Goal: Check status: Check status

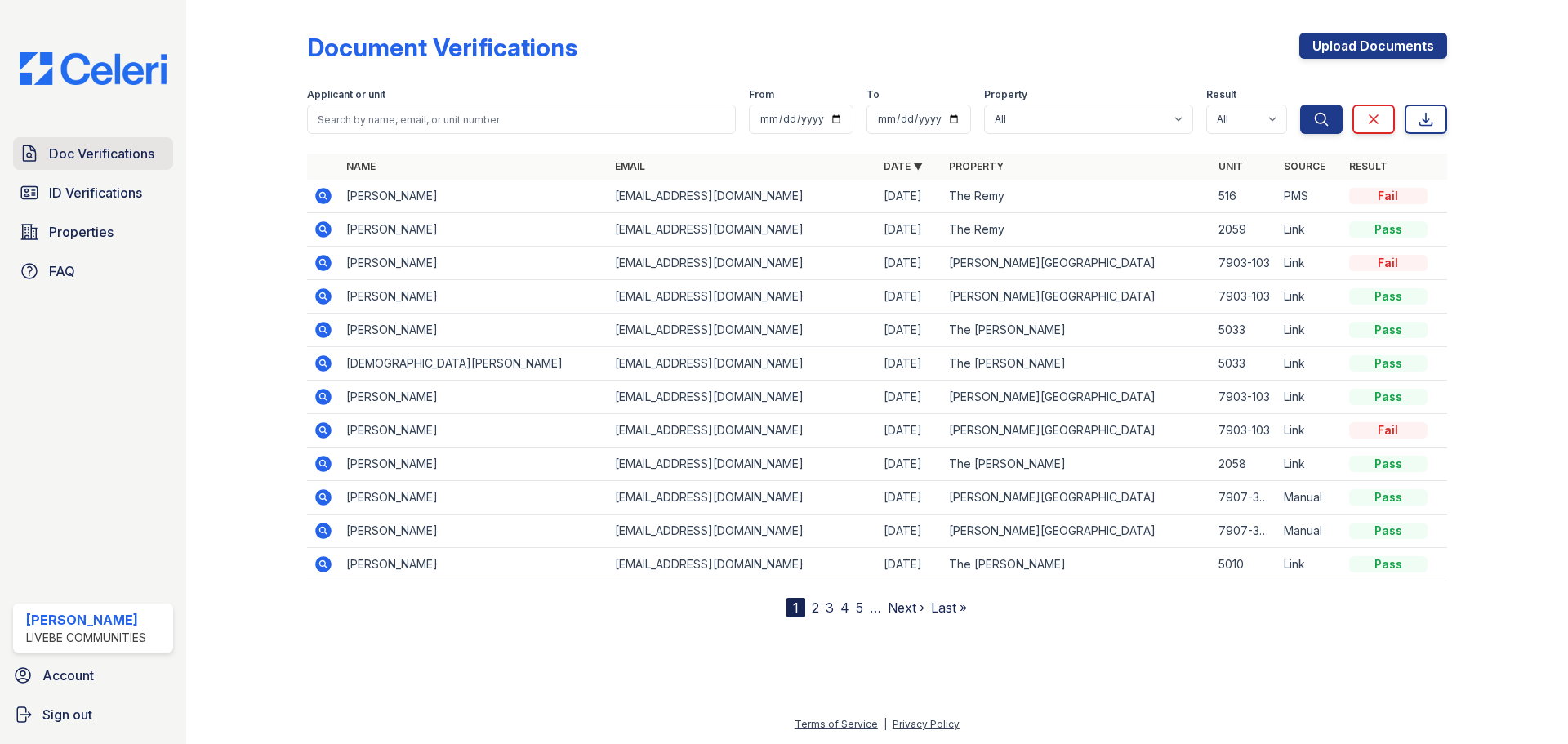
click at [93, 155] on span "Doc Verifications" at bounding box center [101, 154] width 106 height 20
click at [324, 198] on icon at bounding box center [324, 196] width 20 height 20
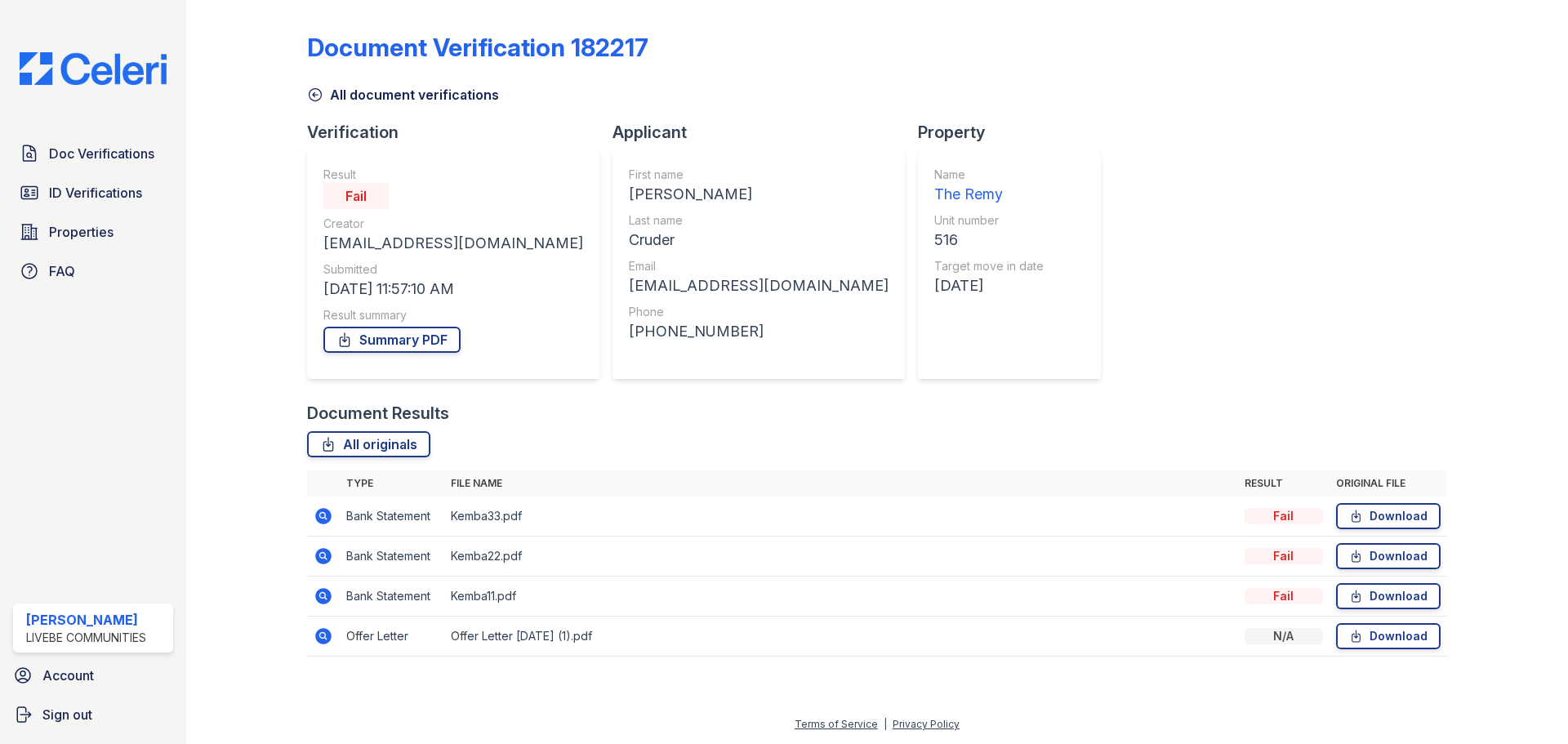
click at [322, 638] on icon at bounding box center [324, 636] width 20 height 20
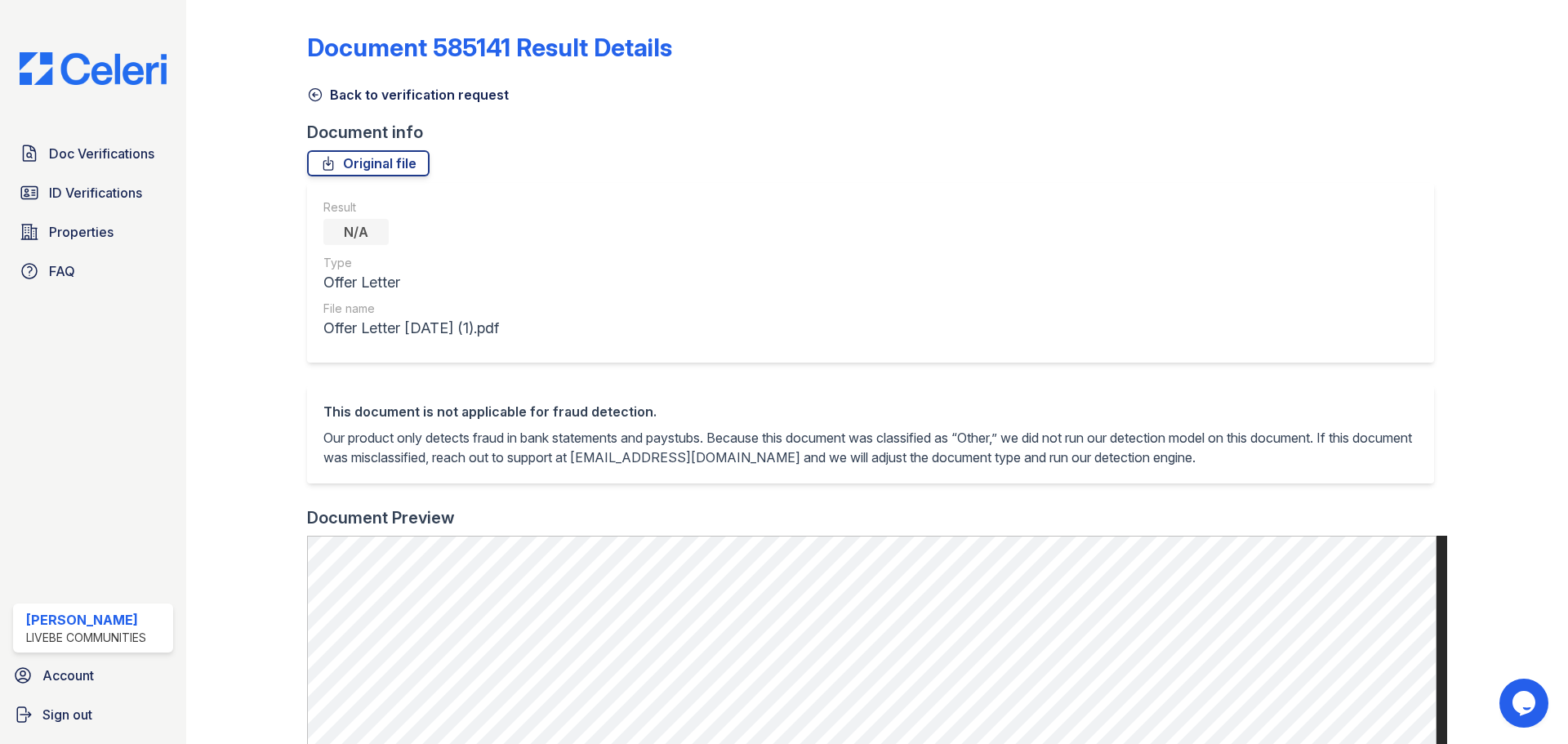
click at [323, 100] on link "Back to verification request" at bounding box center [408, 95] width 202 height 20
